Goal: Task Accomplishment & Management: Complete application form

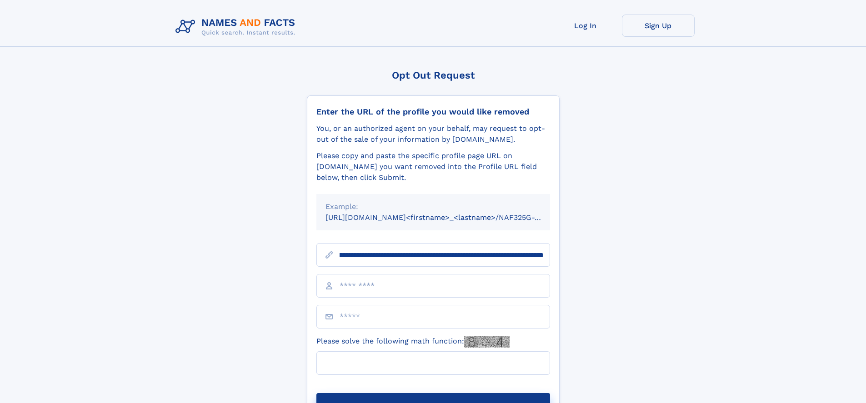
scroll to position [0, 103]
type input "**********"
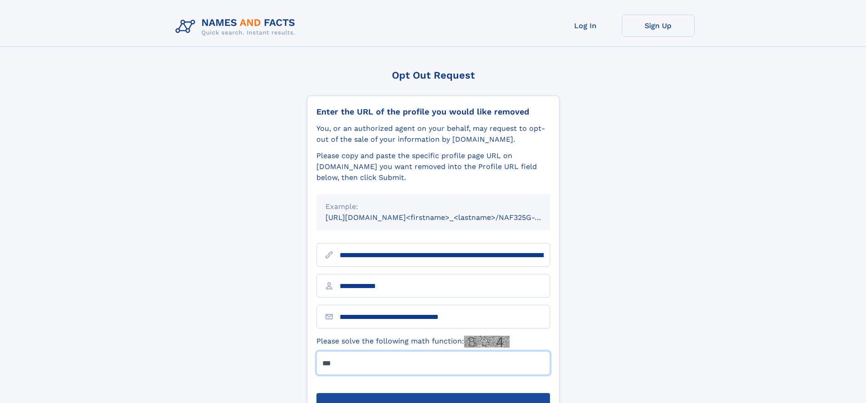
type input "***"
click at [433, 393] on button "Submit Opt Out Request" at bounding box center [433, 407] width 234 height 29
